Goal: Task Accomplishment & Management: Complete application form

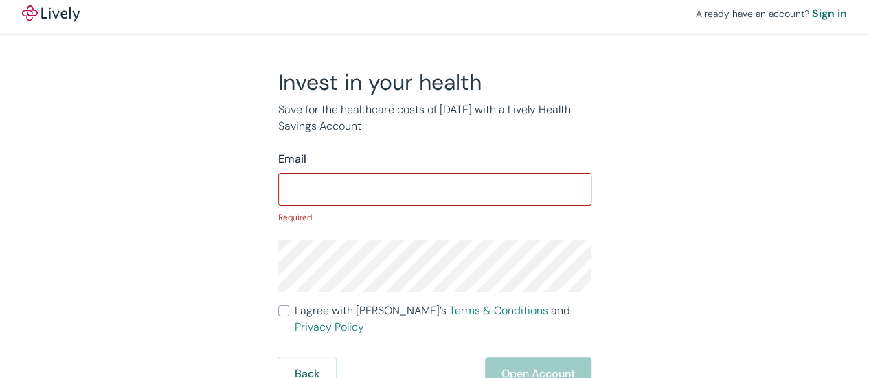
scroll to position [7, 0]
click at [313, 197] on input "Email" at bounding box center [434, 187] width 313 height 27
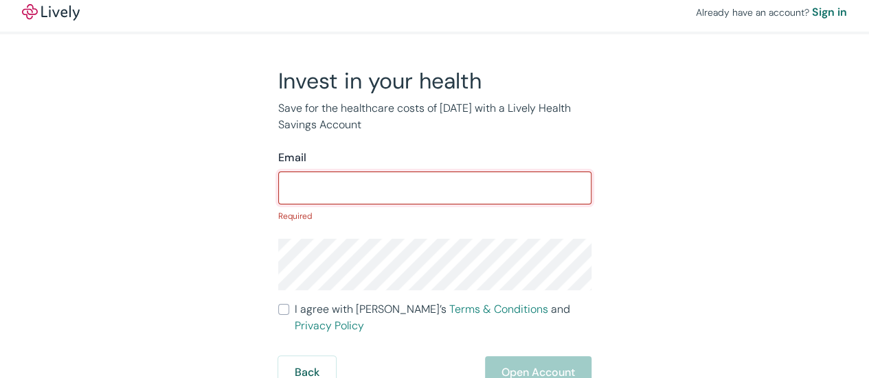
type input "W"
type input "w"
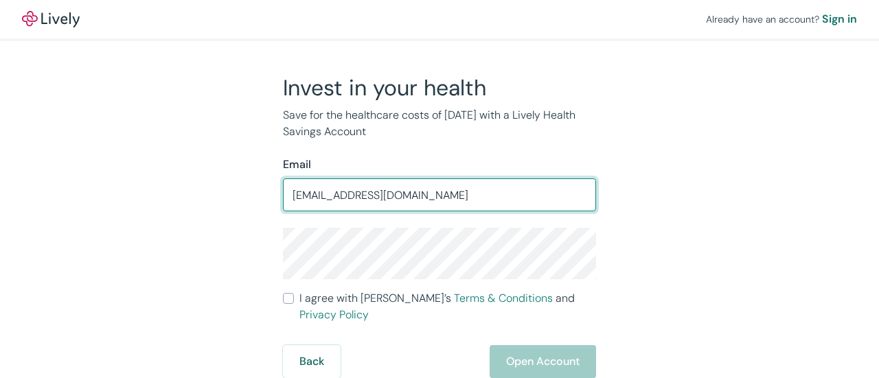
type input "[EMAIL_ADDRESS][DOMAIN_NAME]"
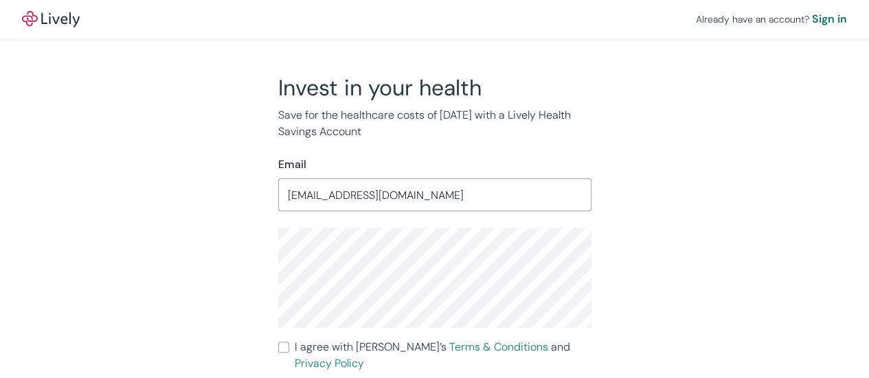
click at [282, 348] on input "I agree with Lively’s Terms & Conditions and Privacy Policy" at bounding box center [283, 347] width 11 height 11
checkbox input "true"
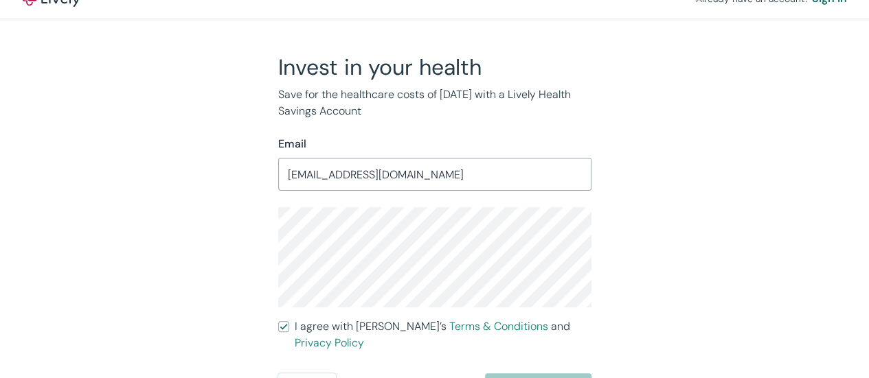
scroll to position [32, 0]
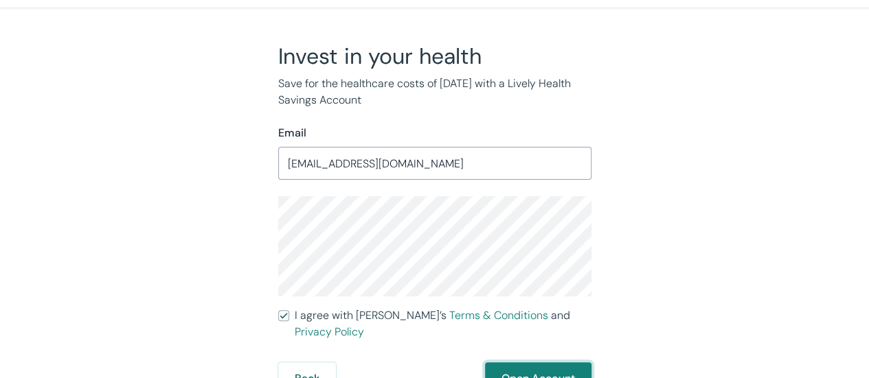
click at [536, 363] on button "Open Account" at bounding box center [538, 379] width 106 height 33
